Goal: Navigation & Orientation: Find specific page/section

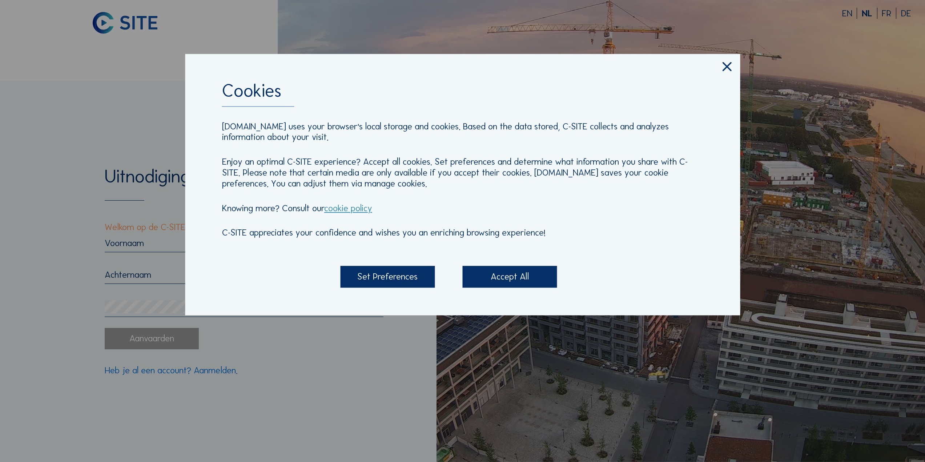
click at [528, 272] on div "Accept All" at bounding box center [510, 277] width 95 height 22
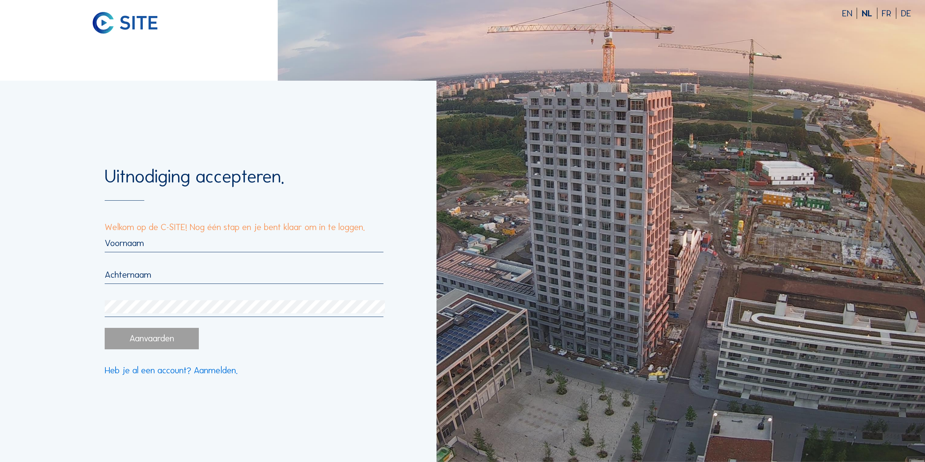
click at [192, 246] on input "text" at bounding box center [244, 242] width 279 height 11
type input "[DEMOGRAPHIC_DATA]"
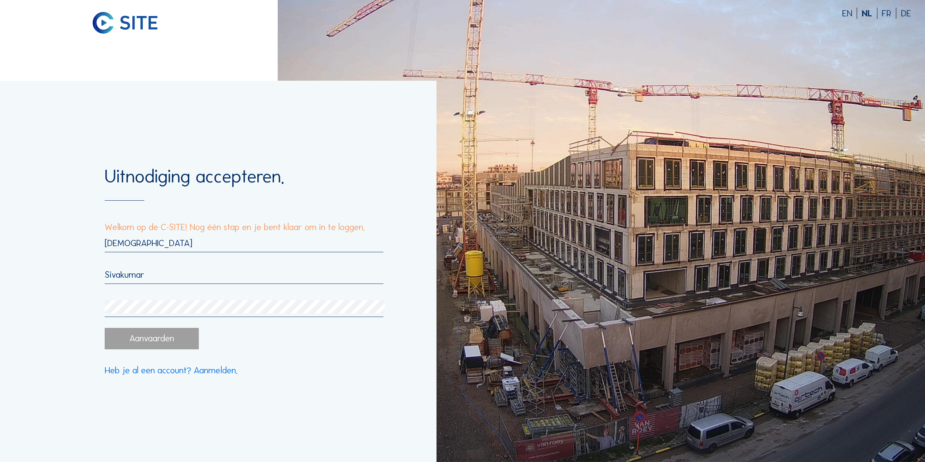
type input "Sivakumar"
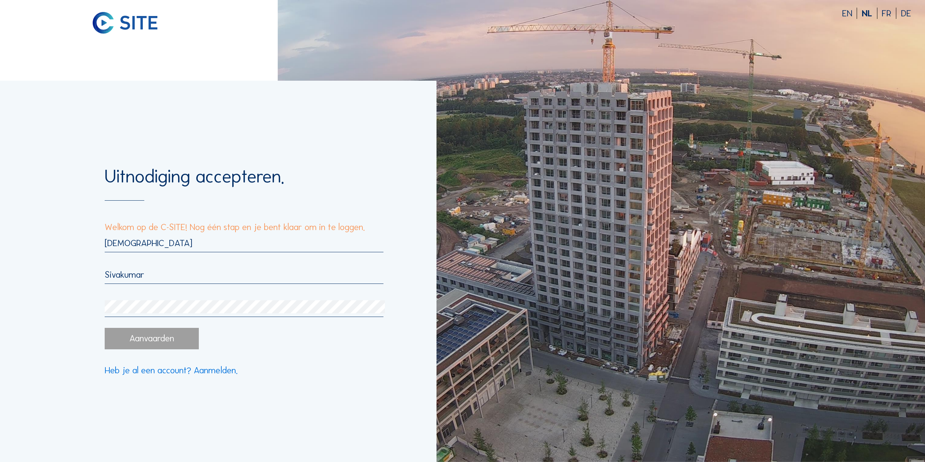
click at [228, 250] on div "[DEMOGRAPHIC_DATA]" at bounding box center [244, 244] width 279 height 15
click at [194, 224] on p "Welkom op de C-SITE! Nog één stap en je bent klaar om in te loggen." at bounding box center [244, 227] width 279 height 9
click at [169, 343] on div "Aanvaarden" at bounding box center [152, 339] width 95 height 22
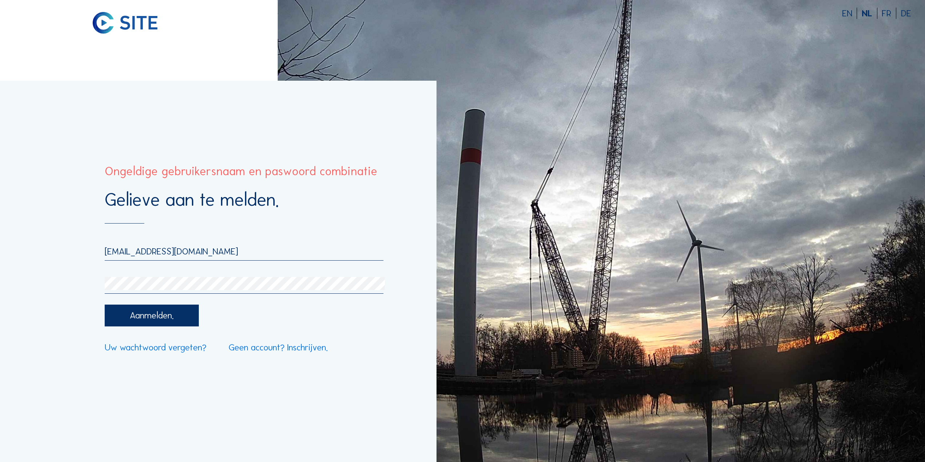
click at [125, 316] on div "Aanmelden." at bounding box center [152, 316] width 95 height 22
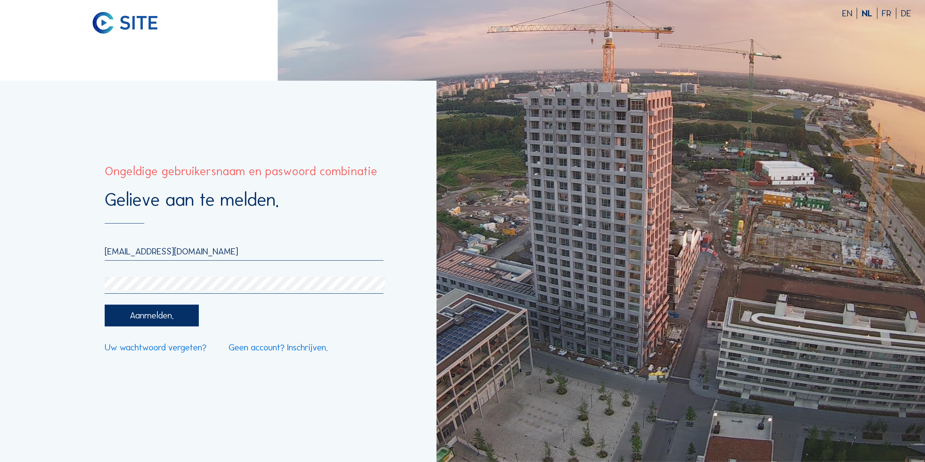
click at [210, 260] on div "[EMAIL_ADDRESS][DOMAIN_NAME]" at bounding box center [244, 253] width 279 height 15
click at [219, 247] on input "[EMAIL_ADDRESS][DOMAIN_NAME]" at bounding box center [244, 251] width 279 height 11
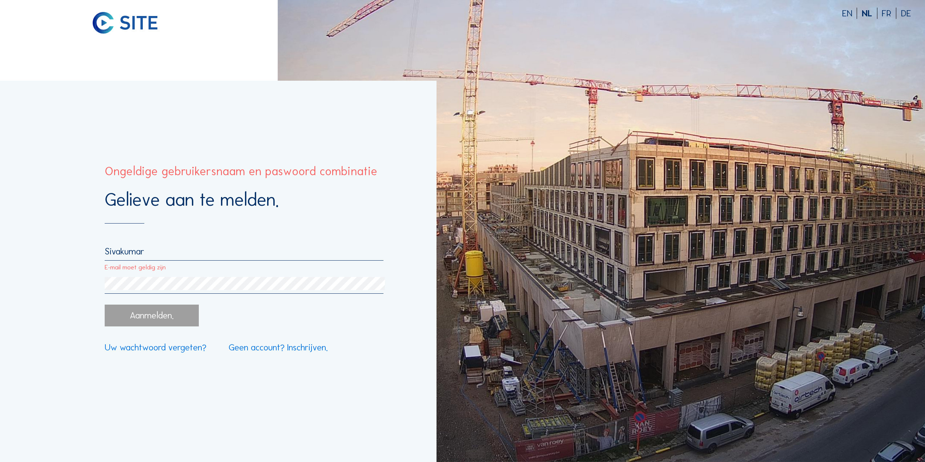
drag, startPoint x: 155, startPoint y: 255, endPoint x: 57, endPoint y: 260, distance: 98.3
click at [57, 260] on div "Gelieve aan te melden. [PERSON_NAME] E-mail moet geldig zijn Aanmelden. Uw wach…" at bounding box center [218, 271] width 437 height 381
type input "[EMAIL_ADDRESS][DOMAIN_NAME]"
click at [174, 317] on div "Aanmelden." at bounding box center [152, 316] width 95 height 22
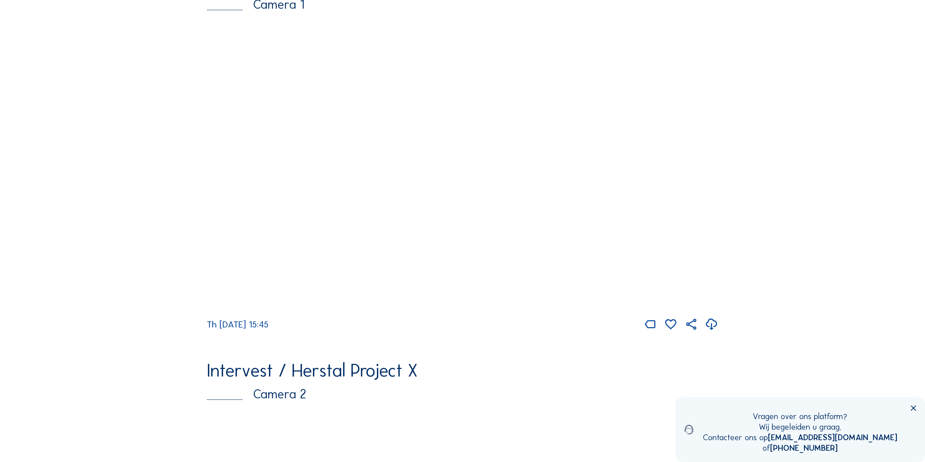
scroll to position [218, 0]
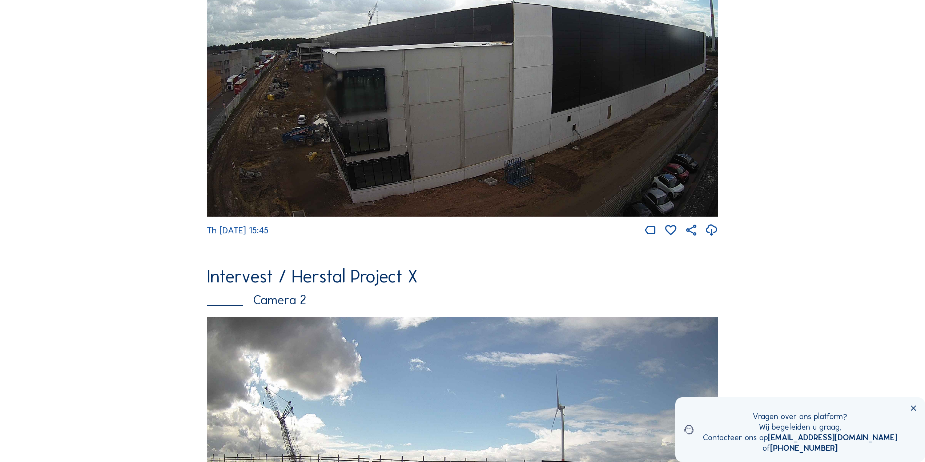
click at [340, 200] on img at bounding box center [463, 71] width 512 height 289
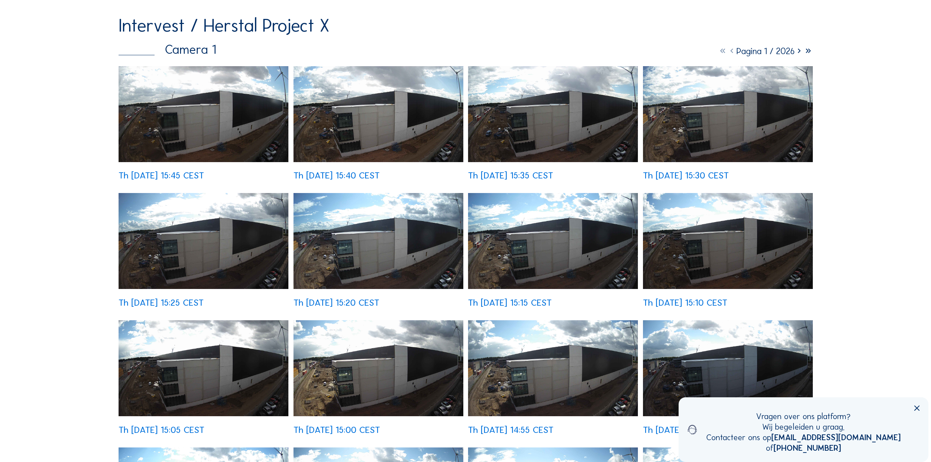
scroll to position [88, 0]
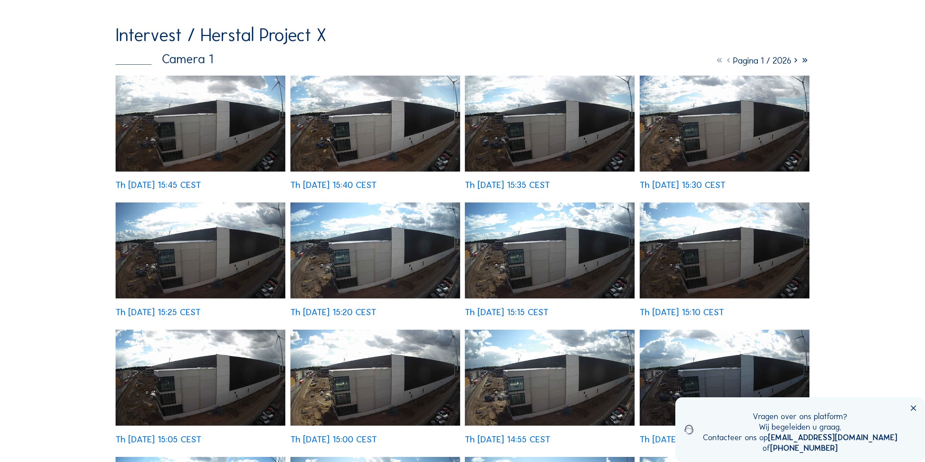
click at [385, 157] on img at bounding box center [375, 124] width 170 height 96
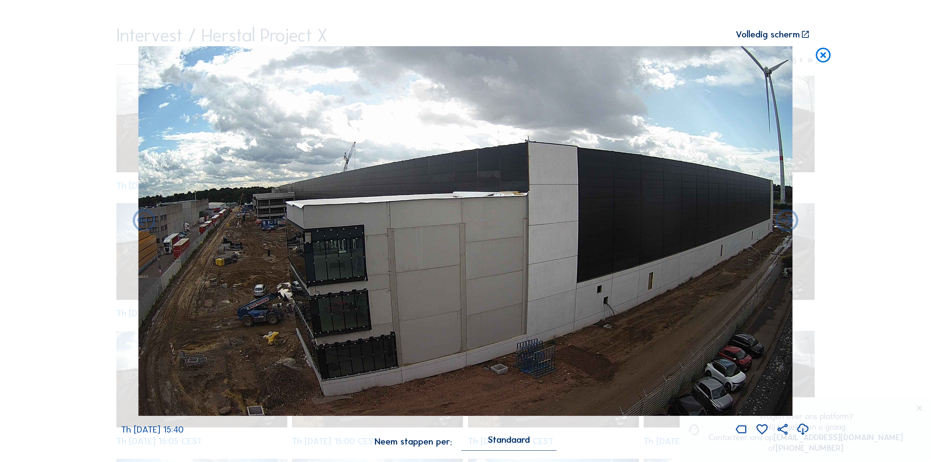
click at [59, 241] on div "Scroll om door de tijd te reizen | Druk op de 'Alt'-knop + scroll om te Zoomen …" at bounding box center [465, 231] width 931 height 462
